Goal: Transaction & Acquisition: Purchase product/service

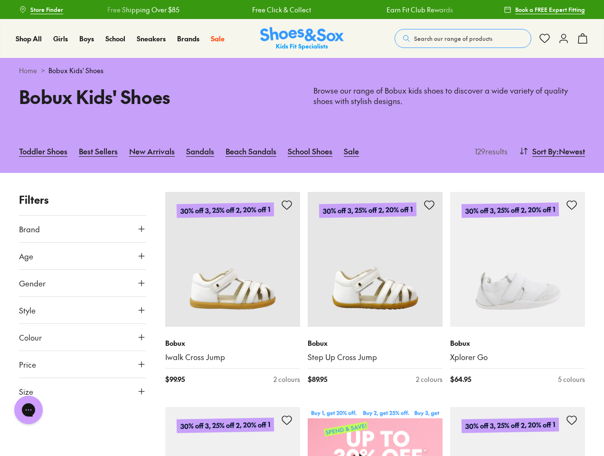
click at [302, 10] on div "Free Click & Collect" at bounding box center [282, 10] width 131 height 10
click at [463, 38] on span "Search our range of products" at bounding box center [453, 38] width 78 height 9
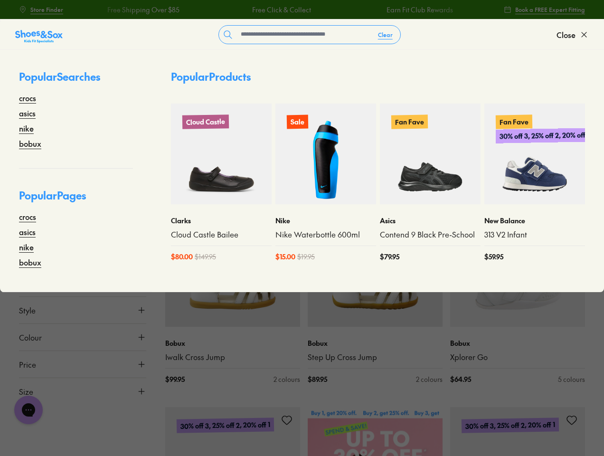
click at [386, 35] on button "Clear" at bounding box center [386, 34] width 30 height 17
click at [573, 35] on span "Close" at bounding box center [566, 34] width 19 height 11
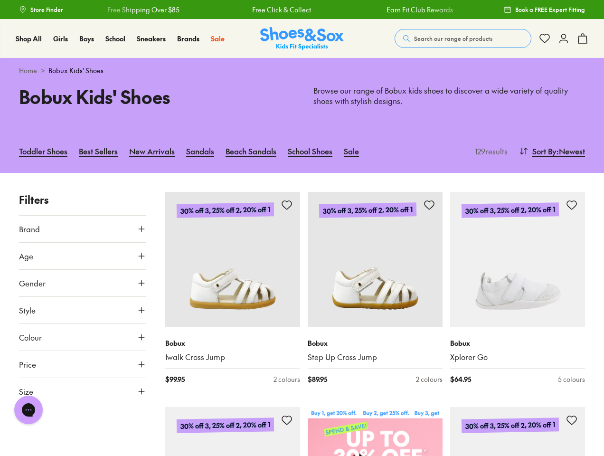
click at [583, 38] on icon at bounding box center [582, 38] width 11 height 11
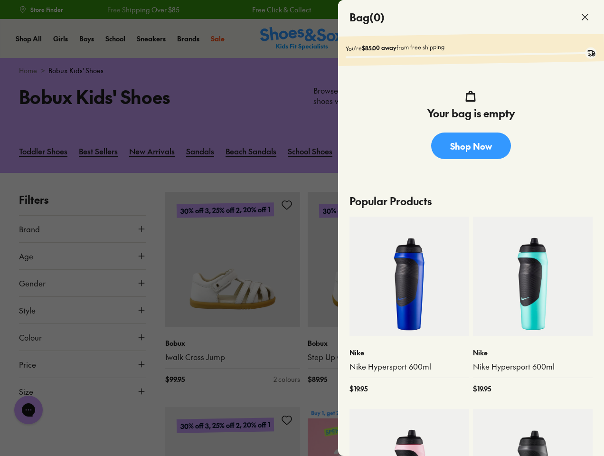
click at [551, 151] on div at bounding box center [302, 228] width 604 height 456
click at [83, 229] on button "Brand" at bounding box center [82, 229] width 127 height 27
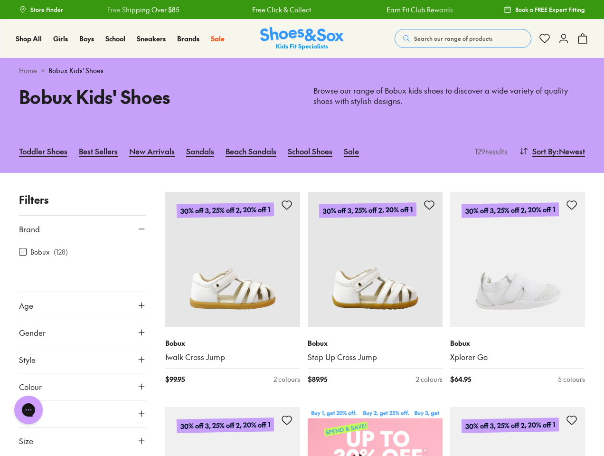
click at [83, 256] on div "Bobux ( 128 )" at bounding box center [82, 251] width 127 height 11
click at [83, 283] on div at bounding box center [82, 282] width 127 height 19
